Goal: Task Accomplishment & Management: Manage account settings

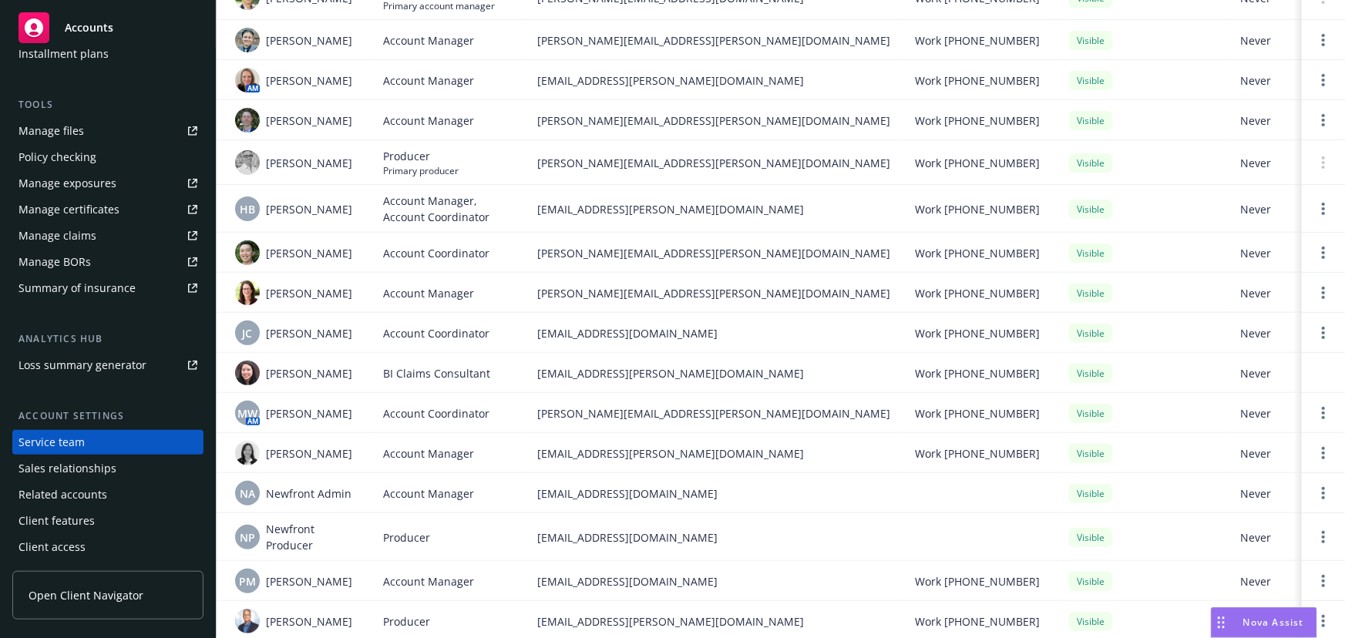
scroll to position [267, 0]
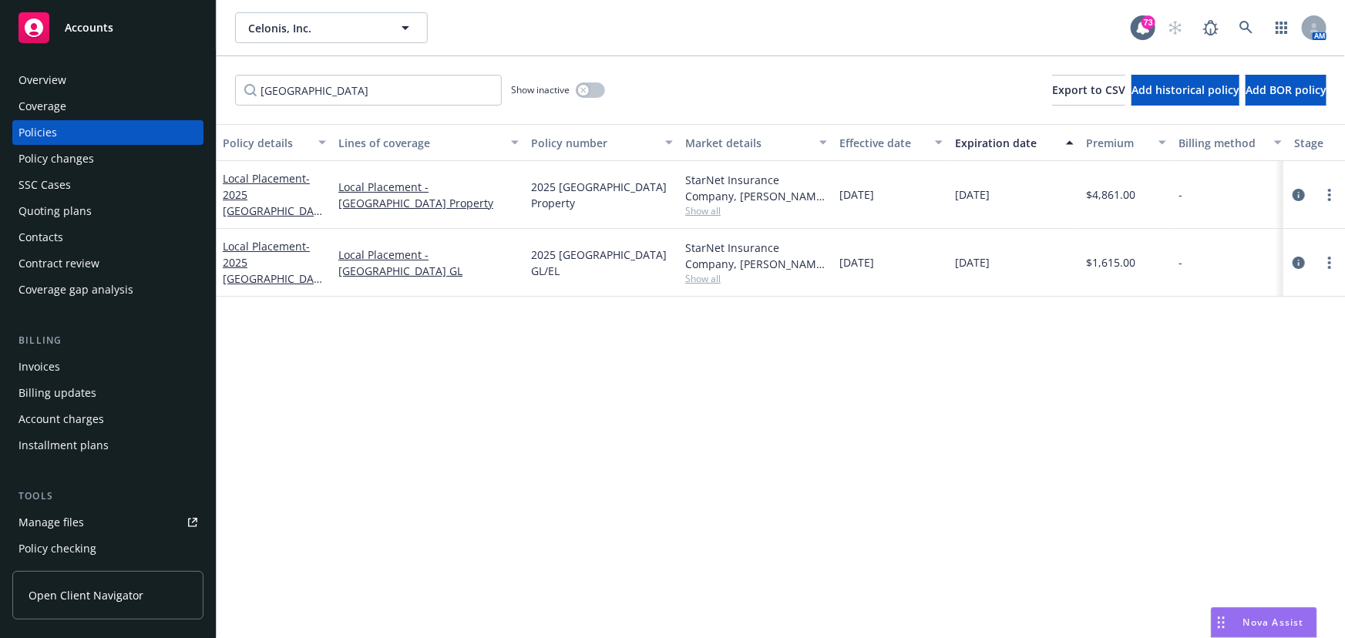
click at [66, 83] on div "Overview" at bounding box center [107, 80] width 179 height 25
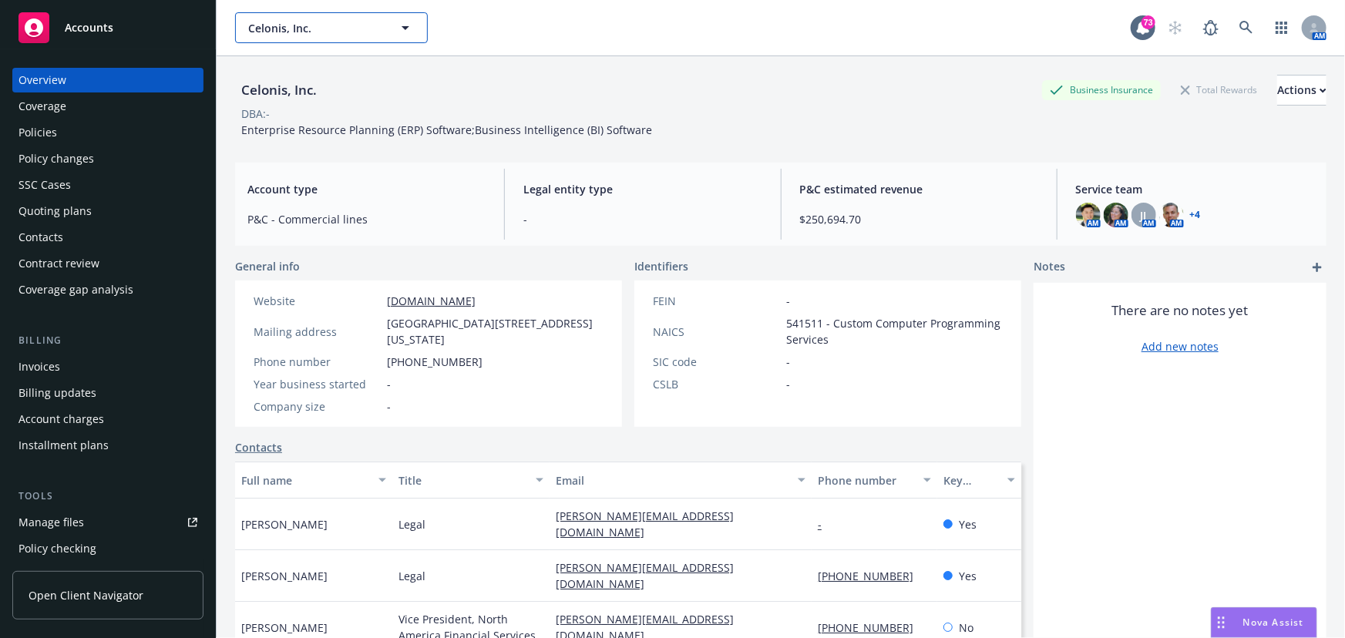
click at [414, 26] on icon "button" at bounding box center [405, 27] width 18 height 18
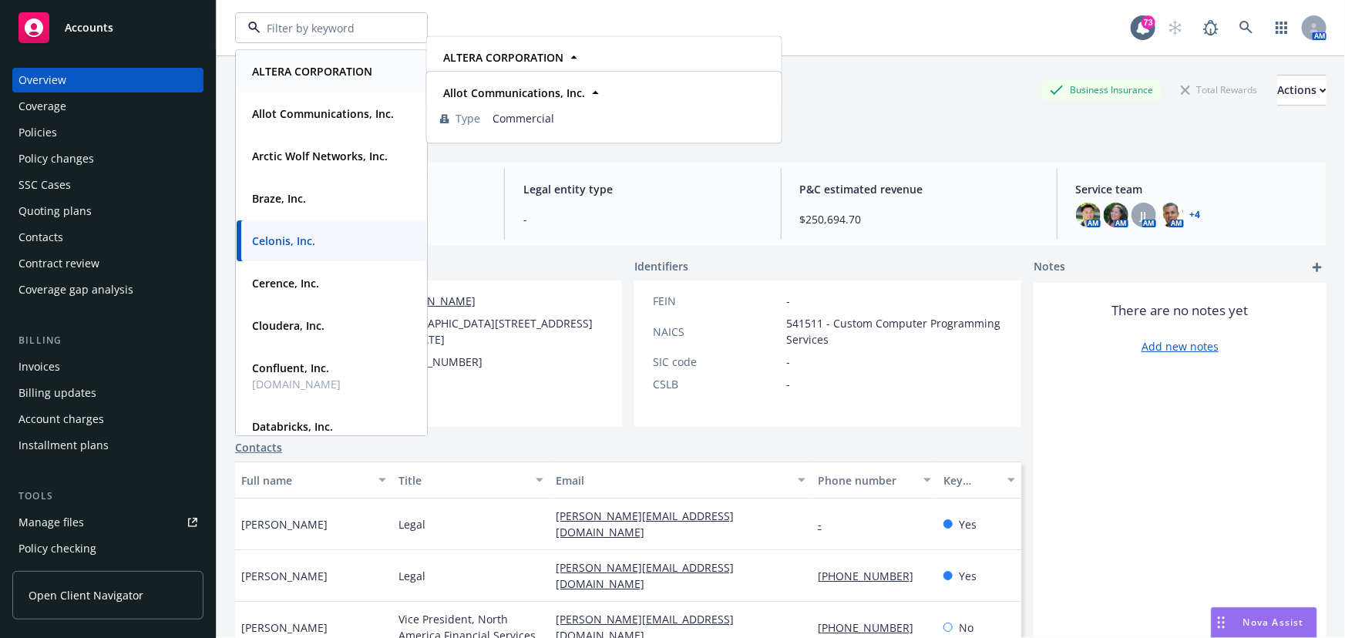
click at [348, 76] on strong "ALTERA CORPORATION" at bounding box center [312, 71] width 120 height 15
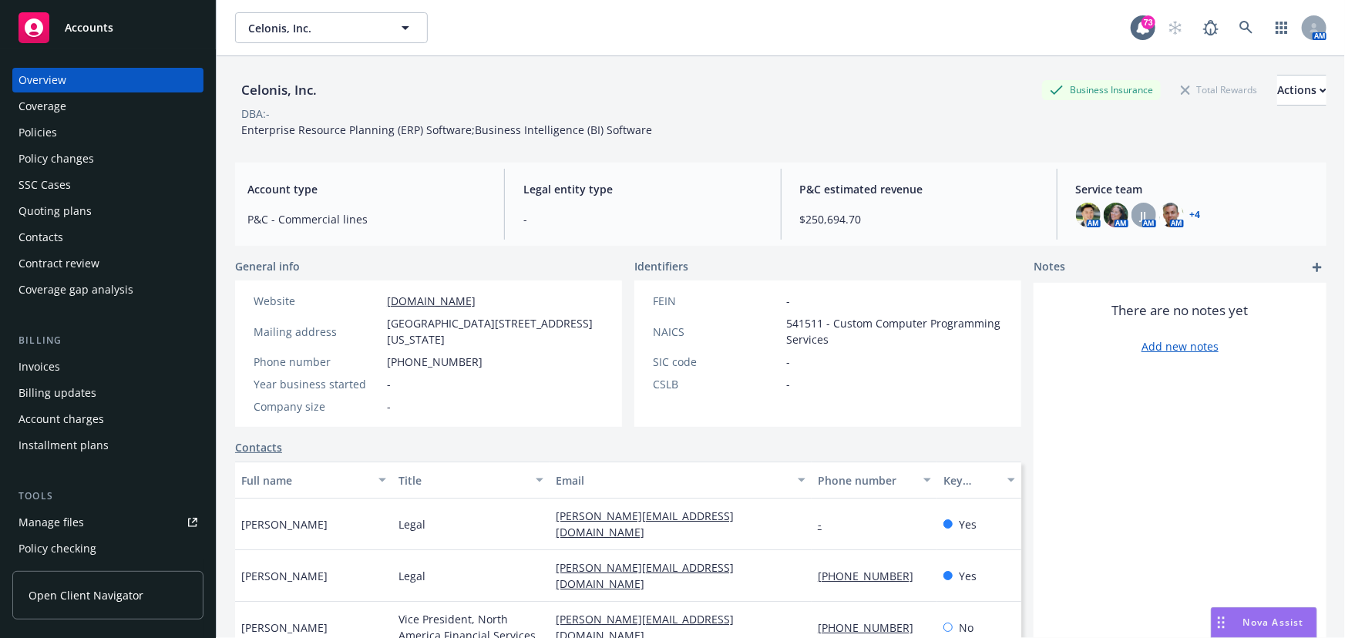
click at [78, 133] on div "Policies" at bounding box center [107, 132] width 179 height 25
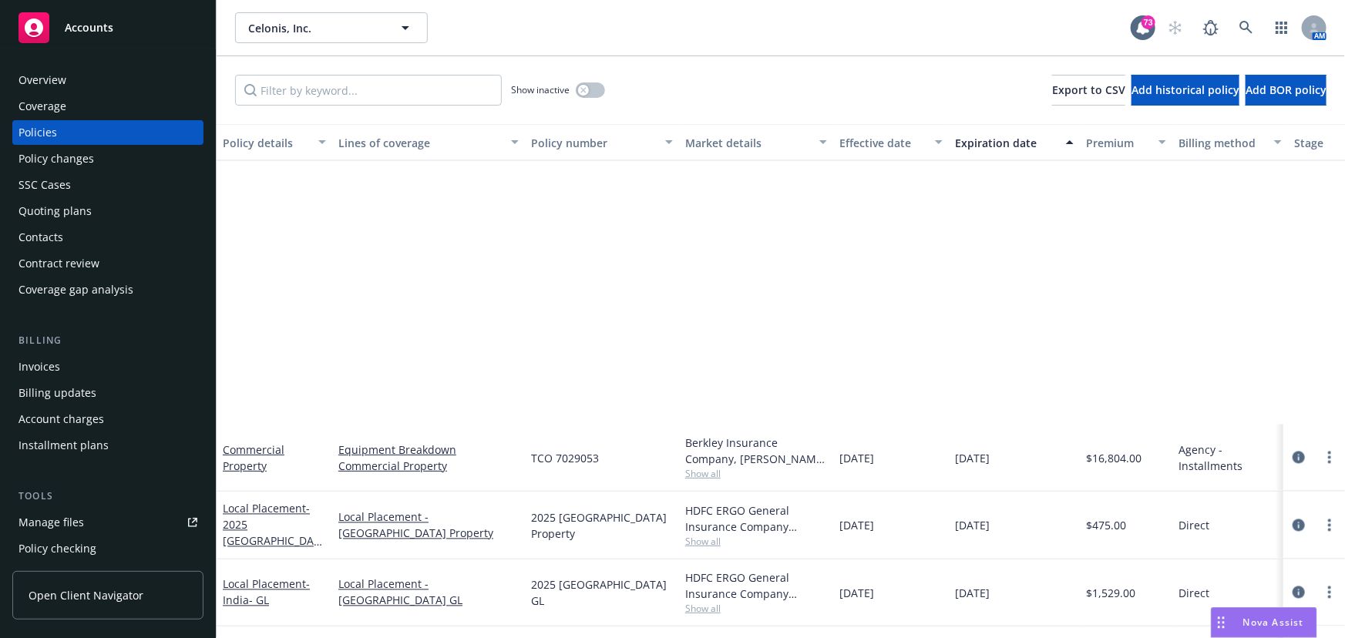
scroll to position [1751, 0]
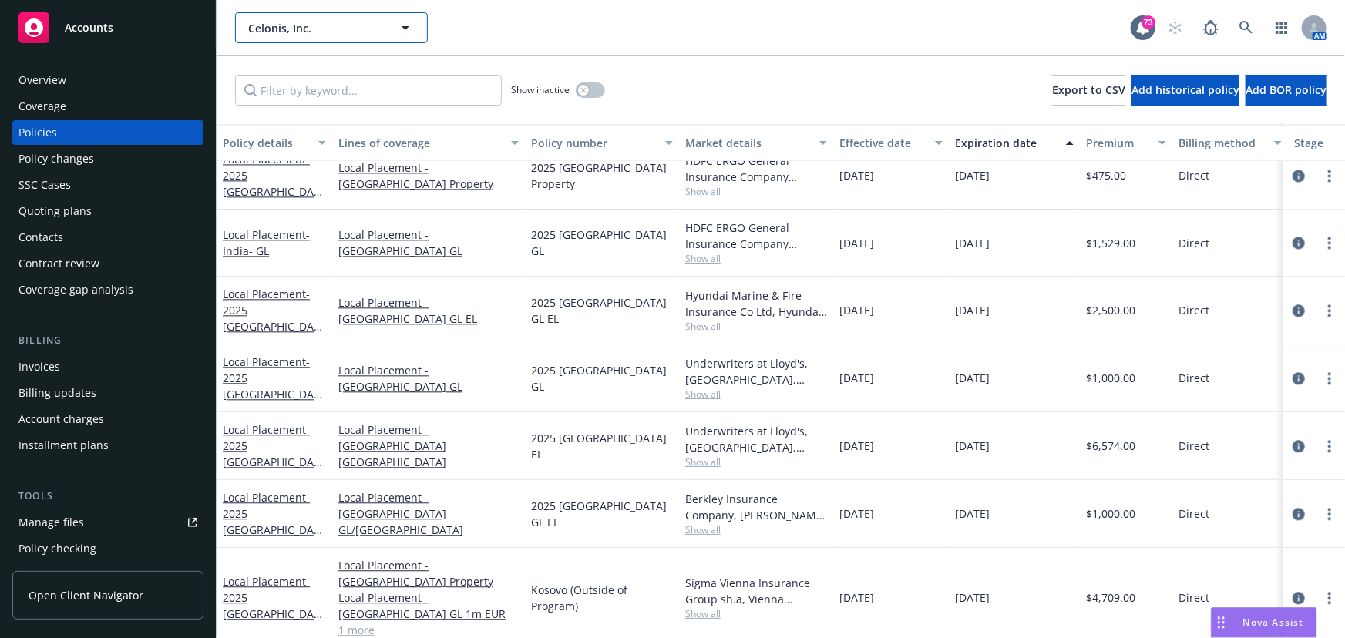
click at [400, 27] on icon "button" at bounding box center [405, 27] width 18 height 18
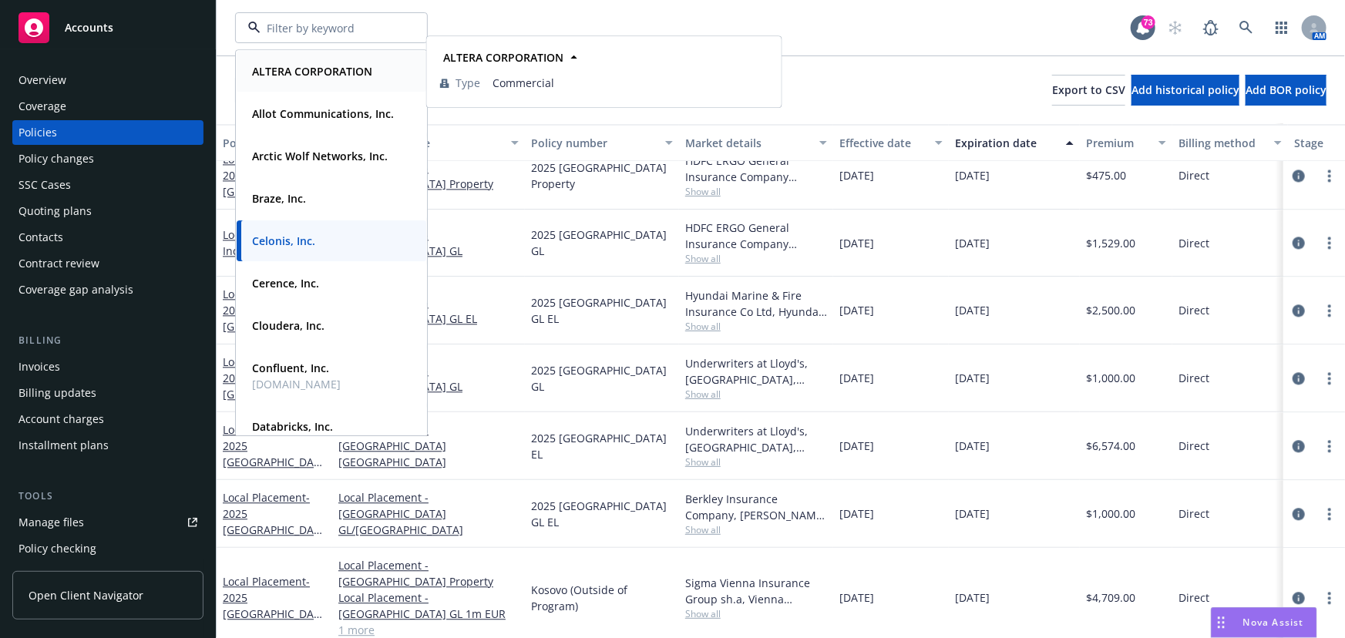
click at [362, 69] on strong "ALTERA CORPORATION" at bounding box center [312, 71] width 120 height 15
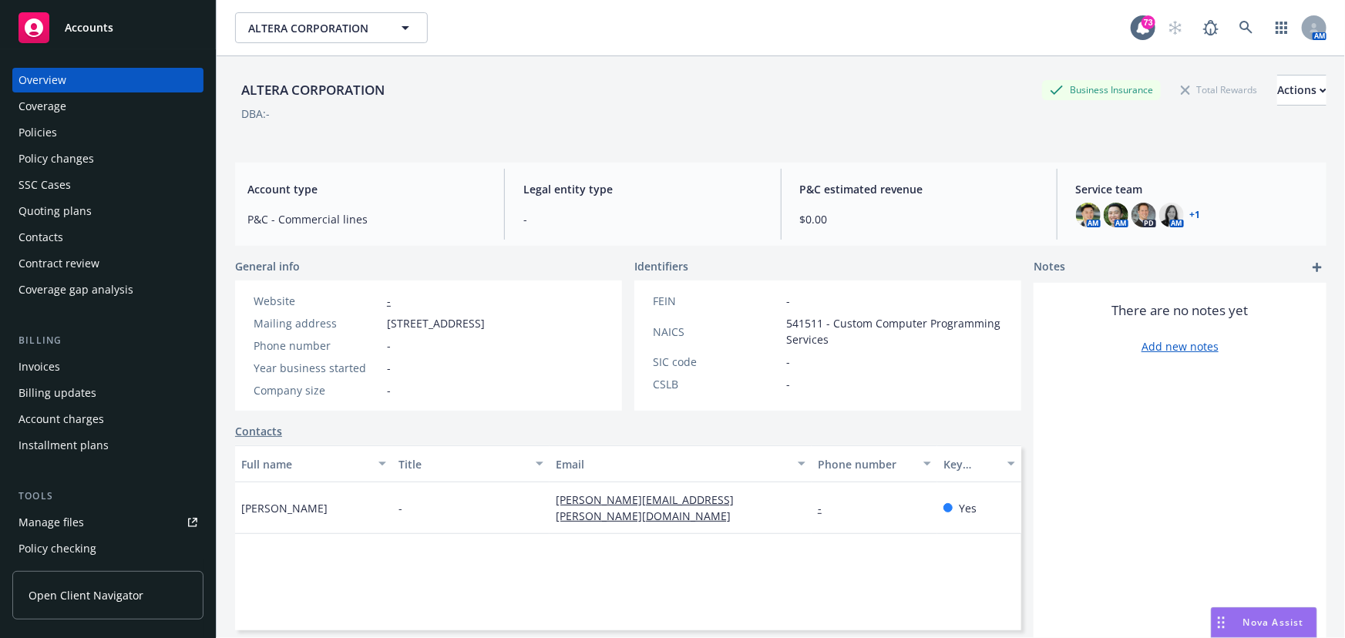
click at [45, 154] on div "Policy changes" at bounding box center [56, 158] width 76 height 25
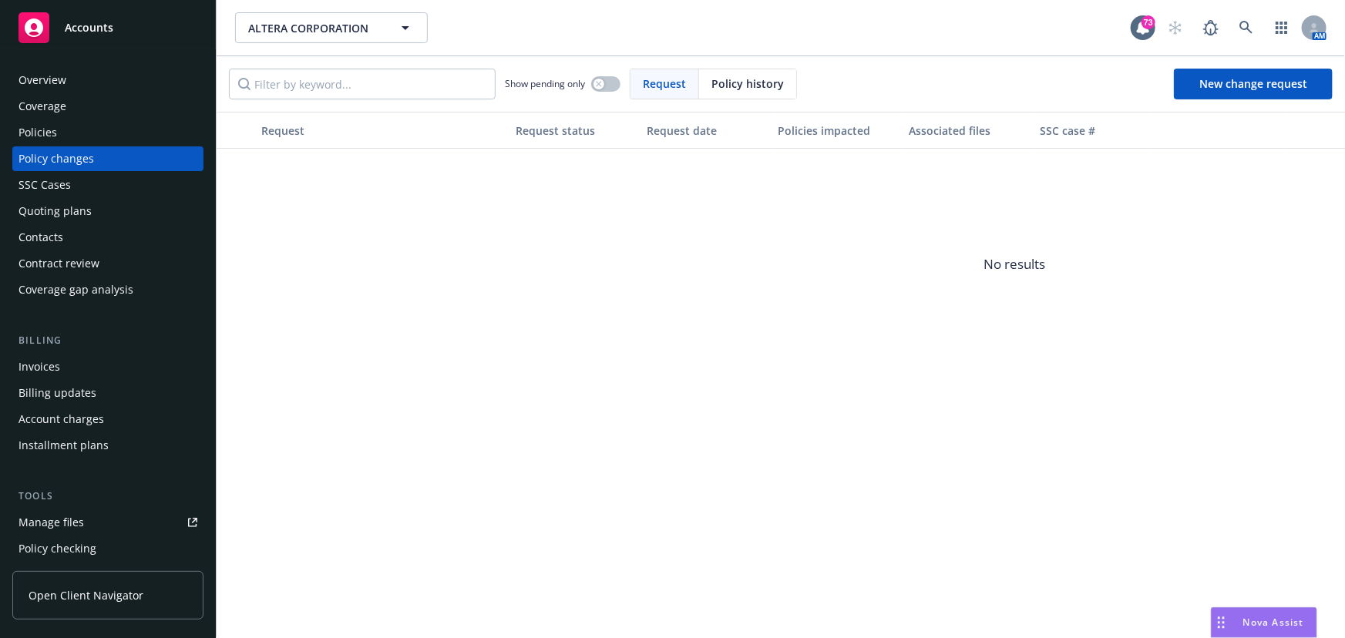
click at [42, 133] on div "Policies" at bounding box center [37, 132] width 39 height 25
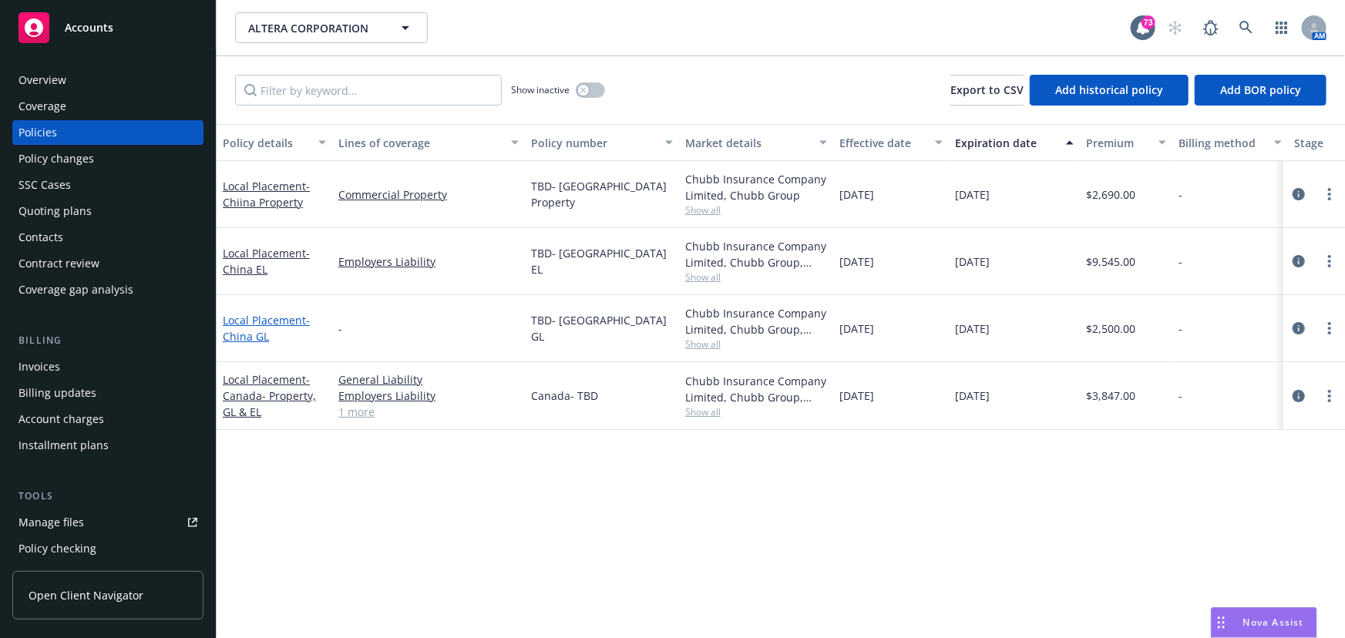
click at [248, 329] on span "- China GL" at bounding box center [266, 328] width 87 height 31
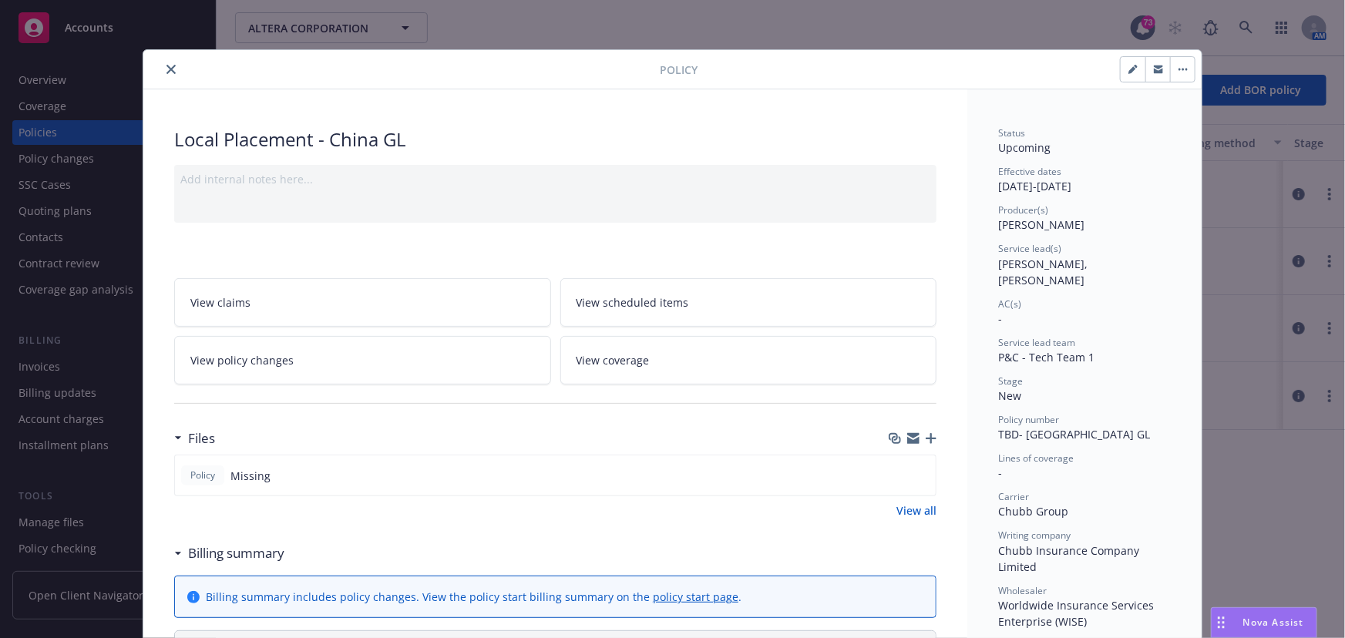
click at [1128, 69] on icon "button" at bounding box center [1132, 70] width 8 height 8
select select "NEW"
select select "other"
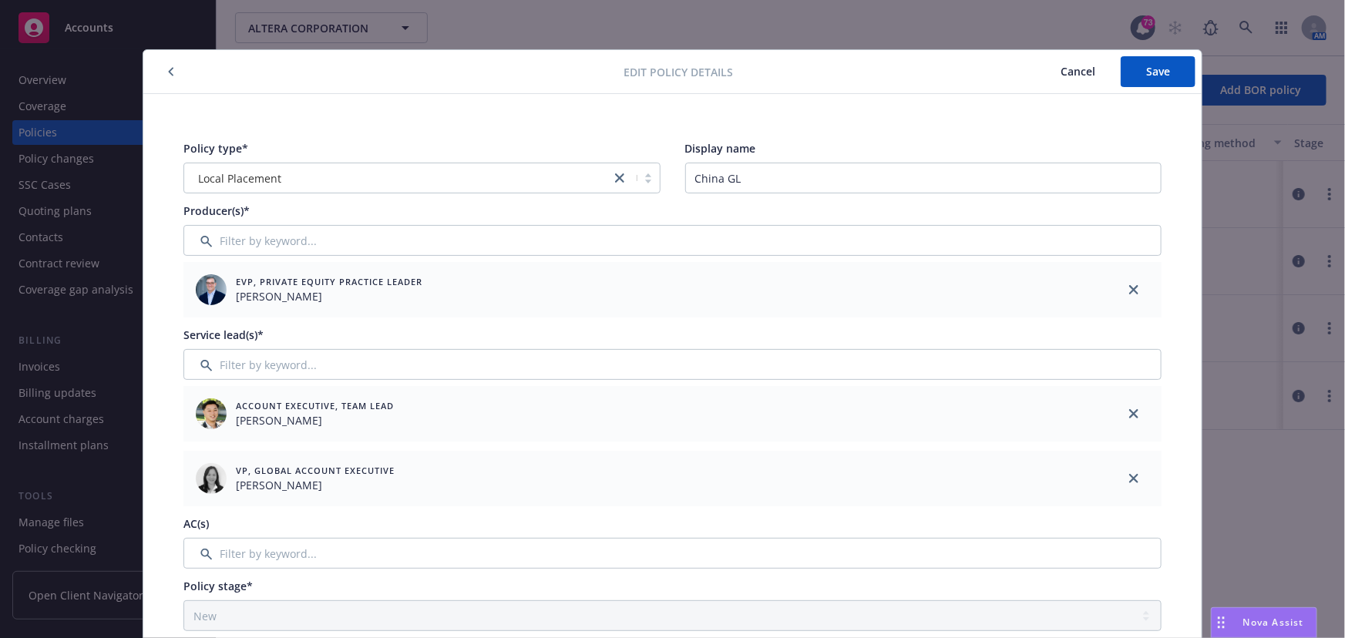
click at [1061, 77] on span "Cancel" at bounding box center [1078, 71] width 35 height 15
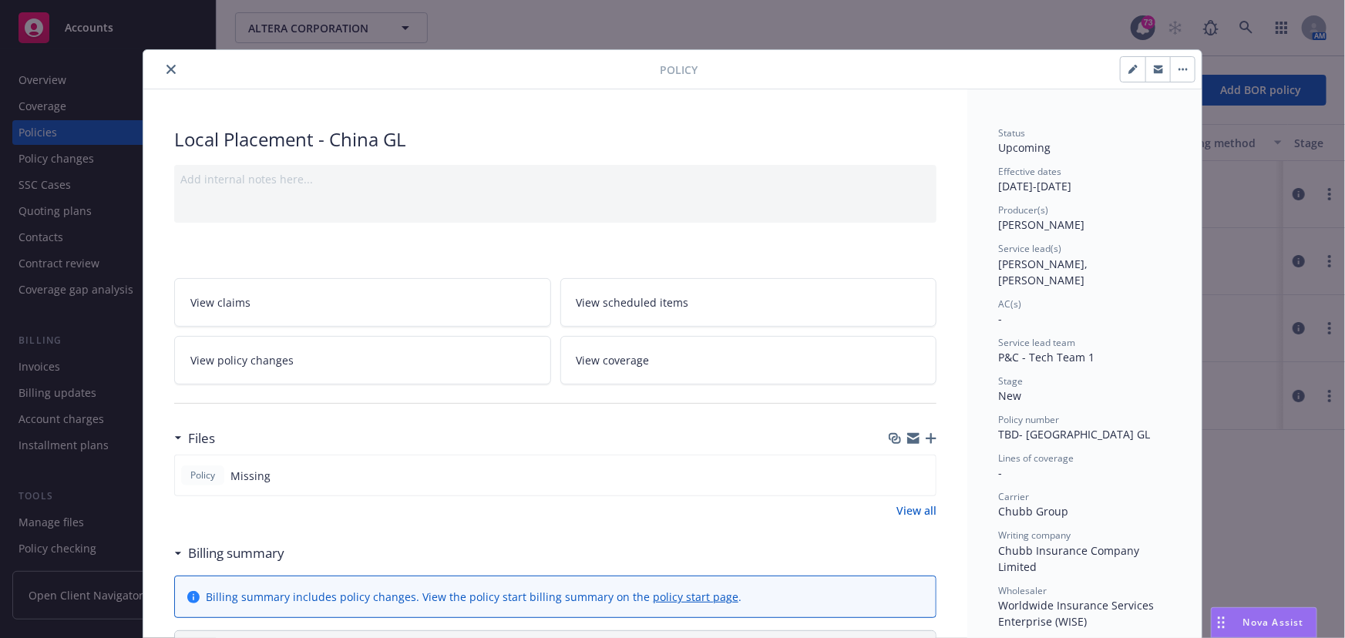
click at [1170, 69] on button "button" at bounding box center [1182, 69] width 25 height 25
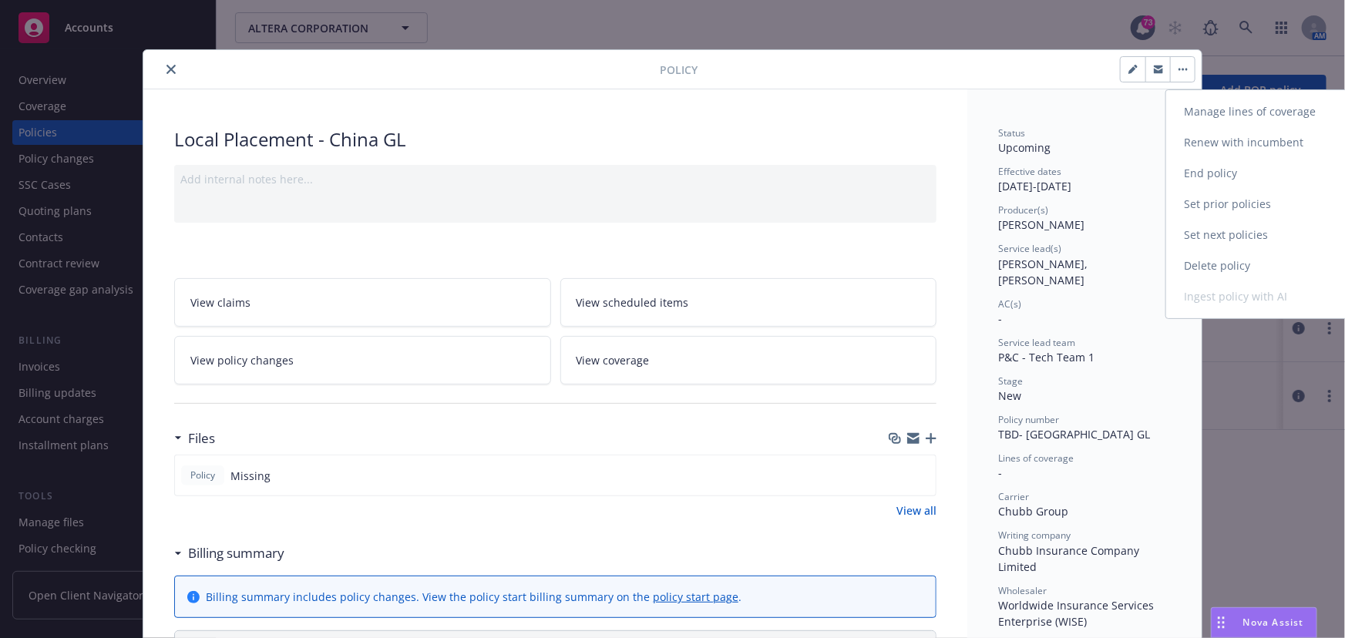
click at [1189, 108] on link "Manage lines of coverage" at bounding box center [1256, 111] width 181 height 31
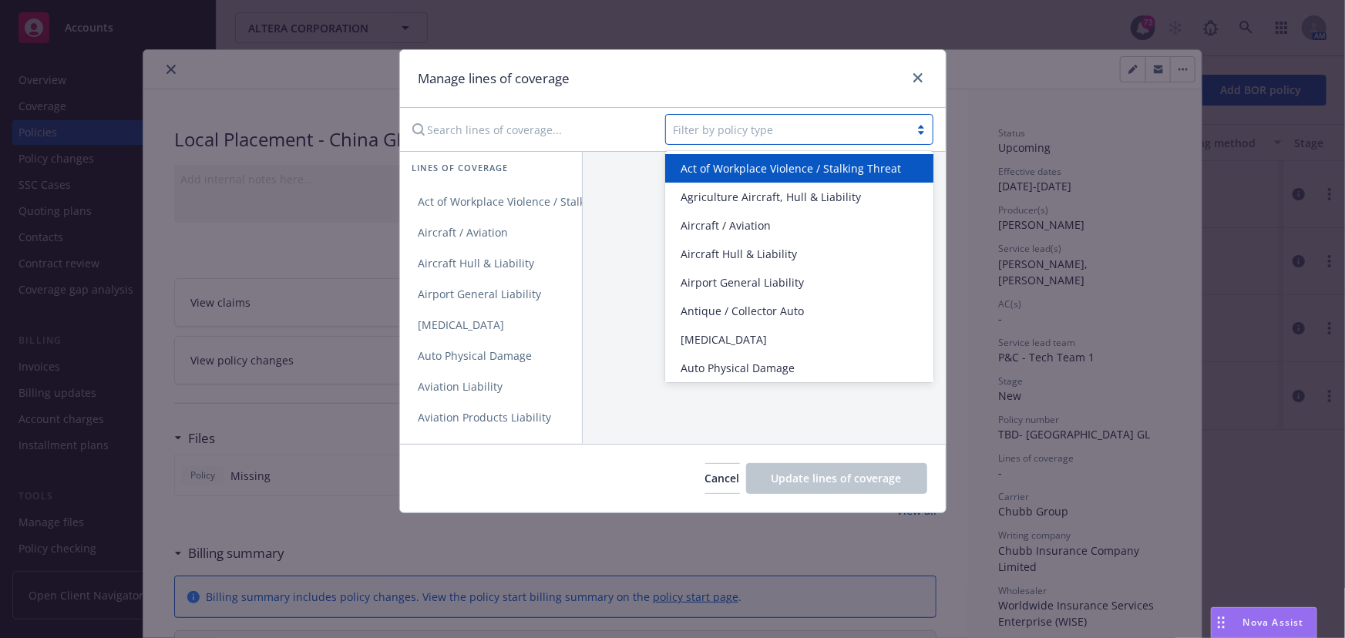
click at [684, 126] on div at bounding box center [788, 129] width 228 height 18
type input "Gen"
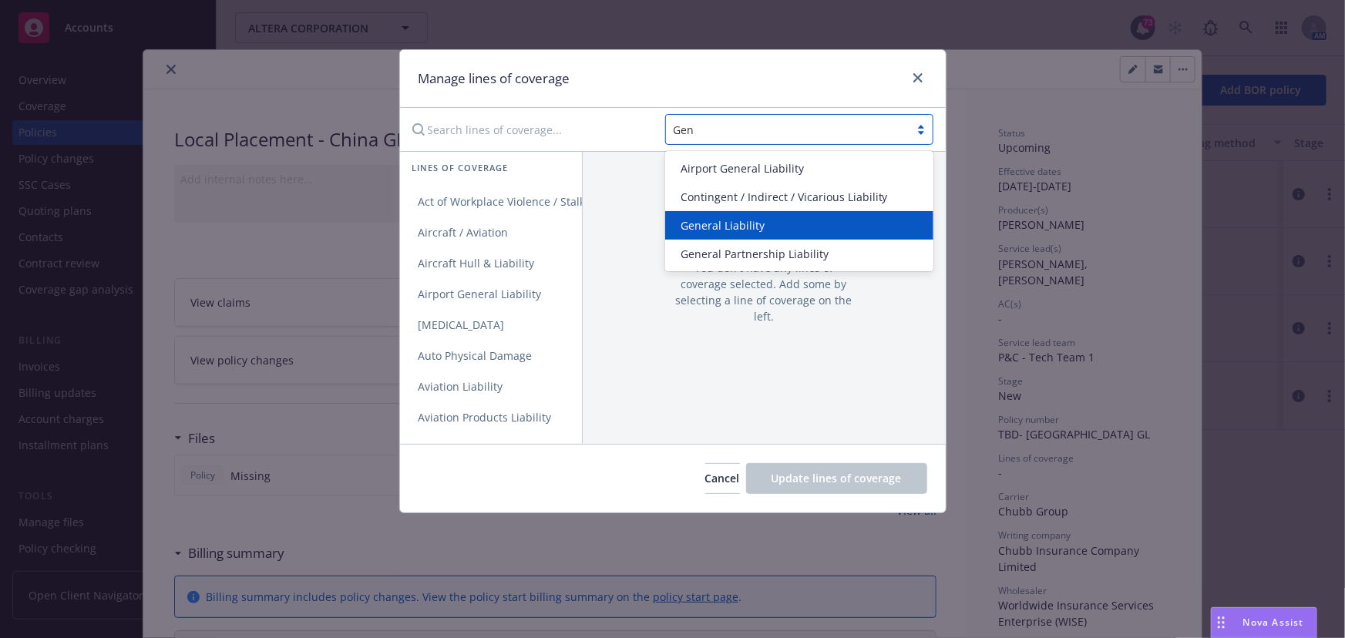
click at [726, 221] on span "General Liability" at bounding box center [723, 225] width 84 height 16
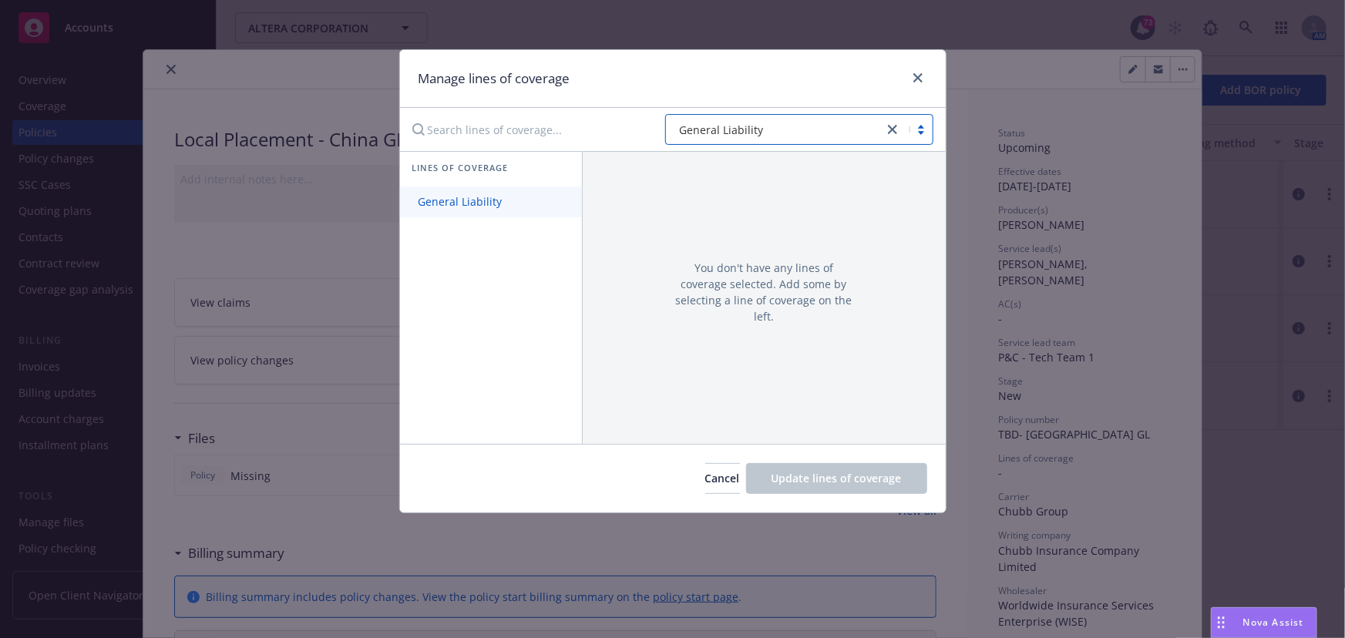
click at [459, 204] on span "General Liability" at bounding box center [460, 201] width 121 height 15
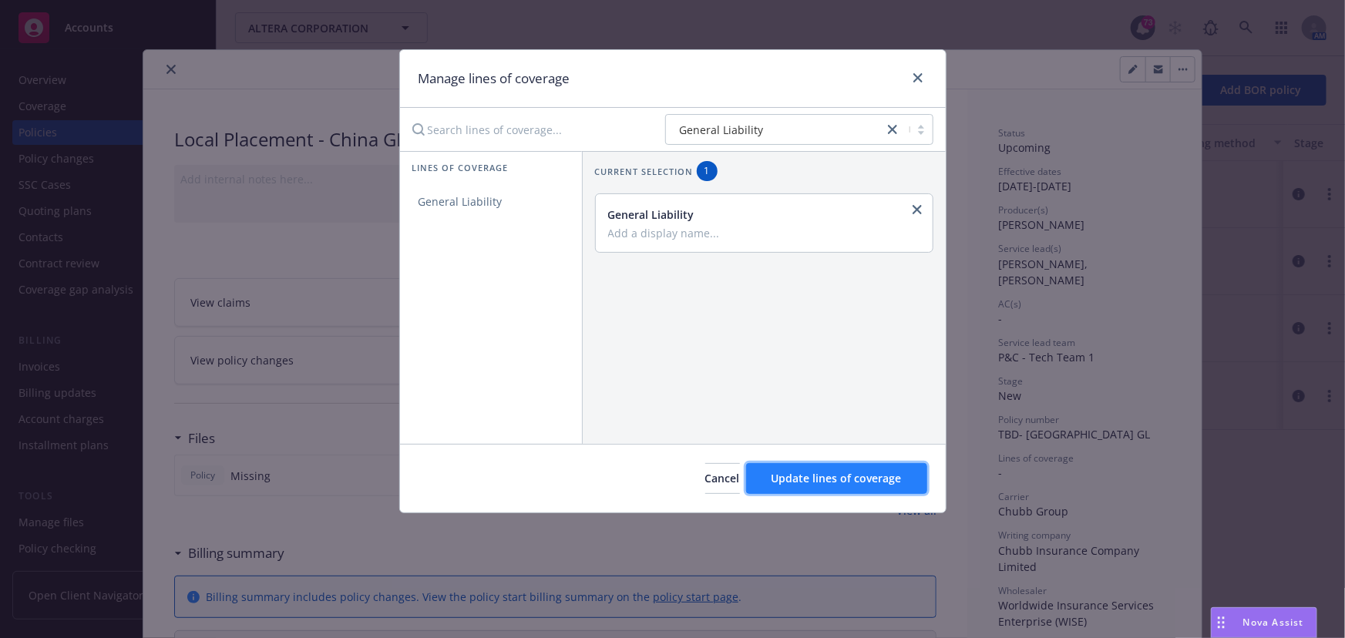
click at [855, 476] on span "Update lines of coverage" at bounding box center [837, 478] width 130 height 15
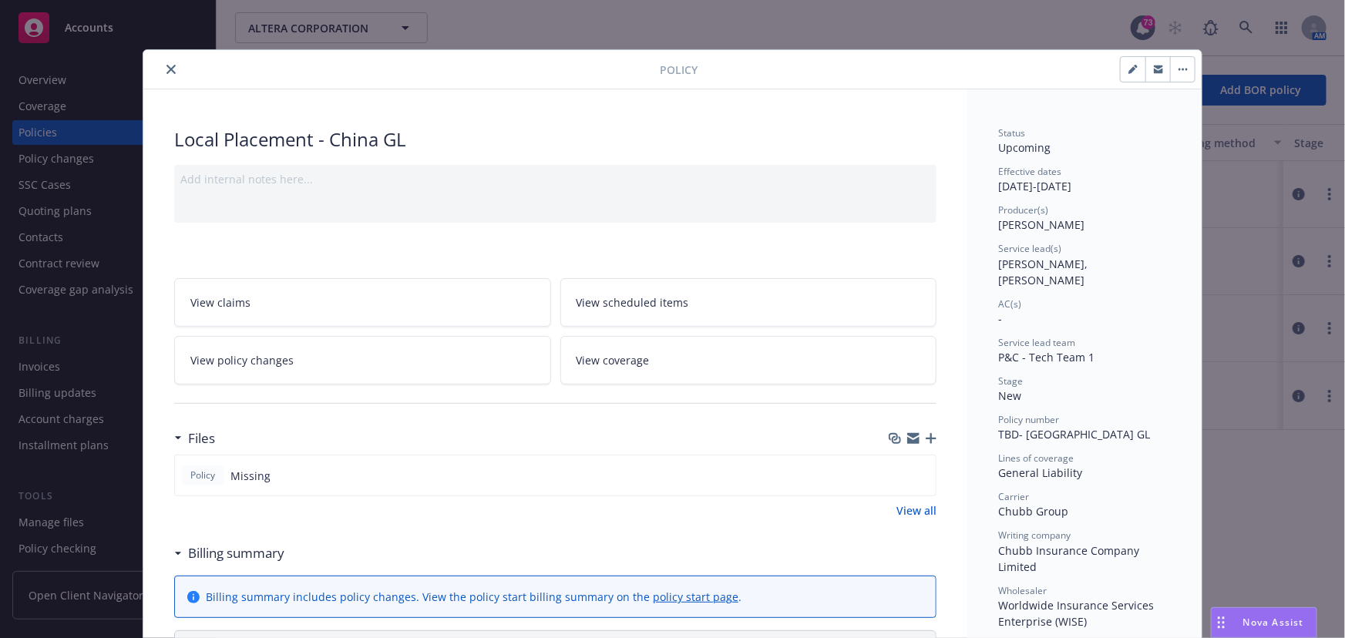
click at [166, 71] on icon "close" at bounding box center [170, 69] width 9 height 9
